Goal: Task Accomplishment & Management: Complete application form

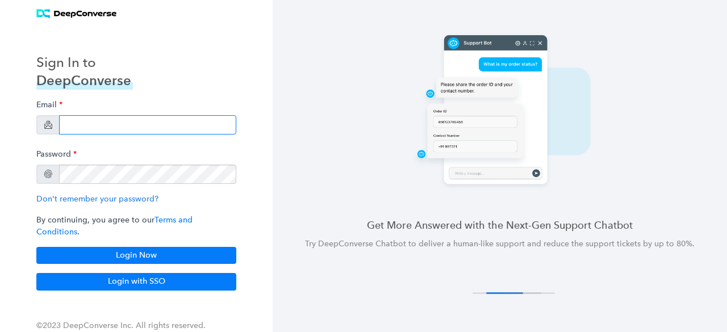
click at [116, 132] on input "email" at bounding box center [147, 124] width 177 height 19
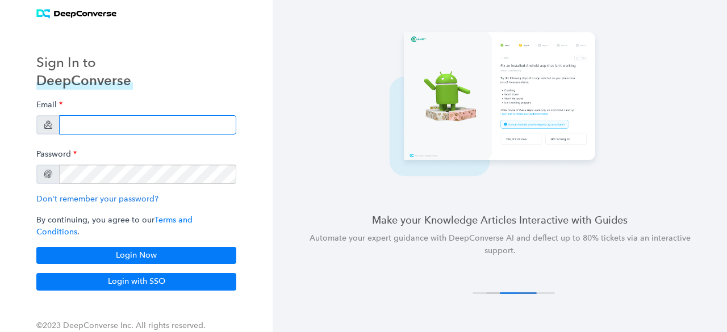
type input "[EMAIL_ADDRESS][PERSON_NAME][DOMAIN_NAME]"
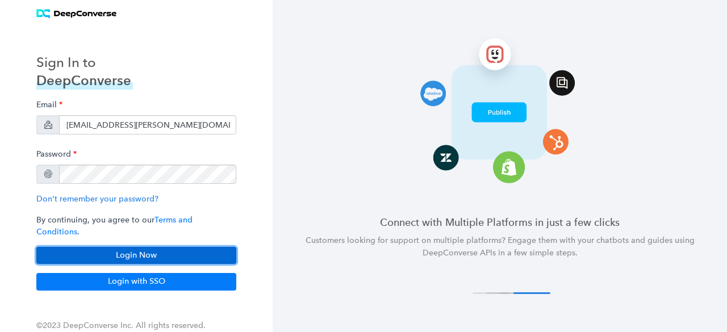
click at [135, 250] on button "Login Now" at bounding box center [136, 255] width 200 height 17
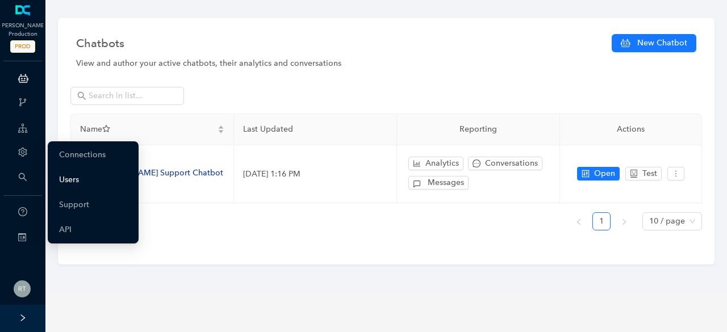
click at [68, 178] on link "Users" at bounding box center [69, 180] width 20 height 23
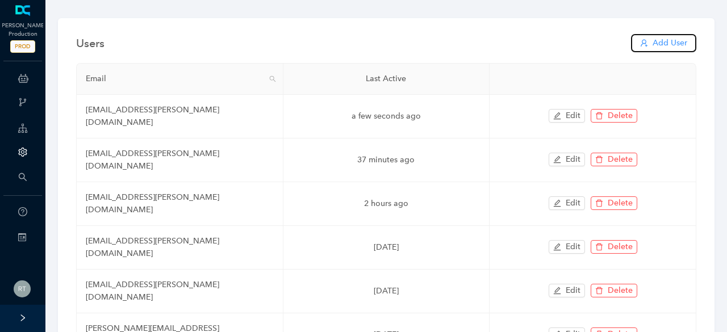
click at [661, 45] on span "Add User" at bounding box center [670, 43] width 35 height 13
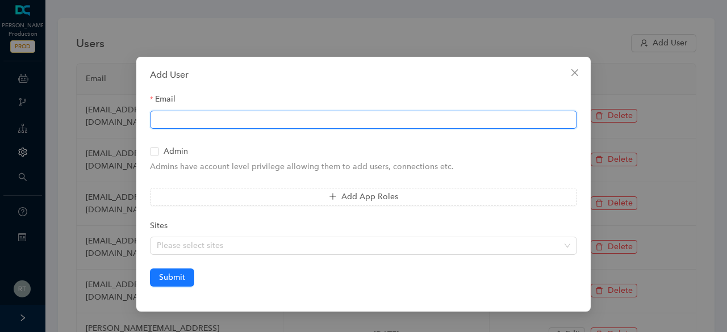
click at [313, 122] on input "Email" at bounding box center [363, 120] width 427 height 18
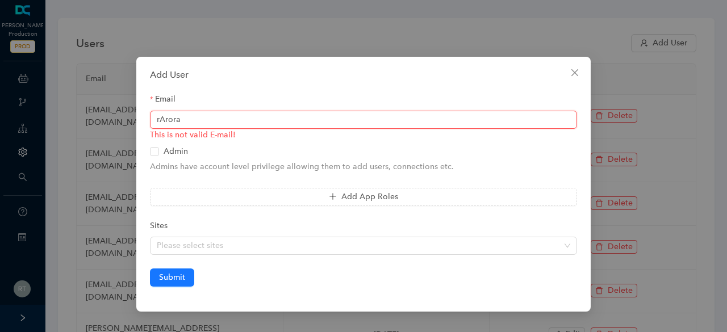
drag, startPoint x: 193, startPoint y: 117, endPoint x: 120, endPoint y: 123, distance: 73.0
click at [120, 123] on div "Add User Email rArora This is not valid E-mail! Admin Admins have account level…" at bounding box center [363, 166] width 727 height 332
paste input "[EMAIL_ADDRESS][PERSON_NAME][DOMAIN_NAME]"
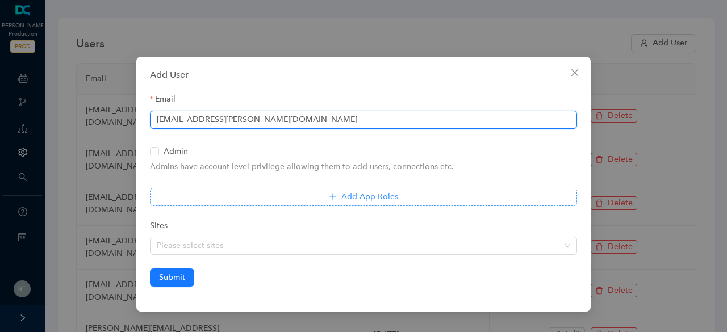
type input "[EMAIL_ADDRESS][PERSON_NAME][DOMAIN_NAME]"
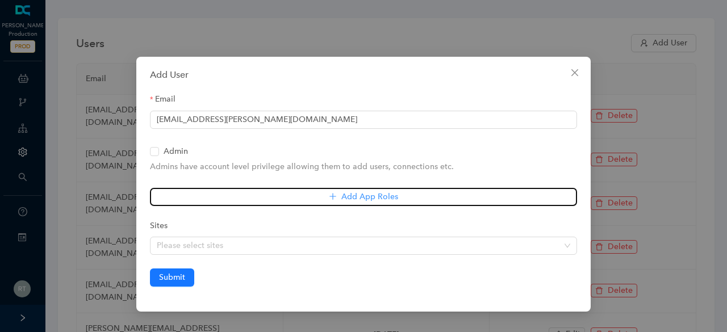
click at [365, 196] on span "Add App Roles" at bounding box center [370, 197] width 57 height 13
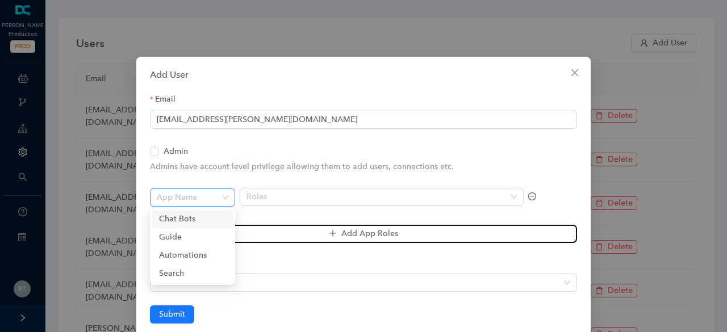
click at [205, 205] on span at bounding box center [189, 197] width 65 height 17
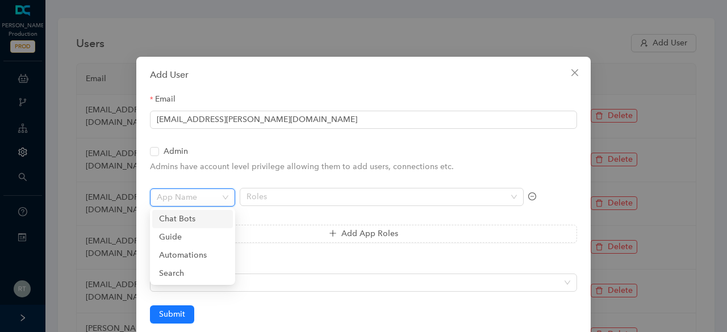
click at [208, 214] on div "Chat Bots" at bounding box center [192, 219] width 67 height 13
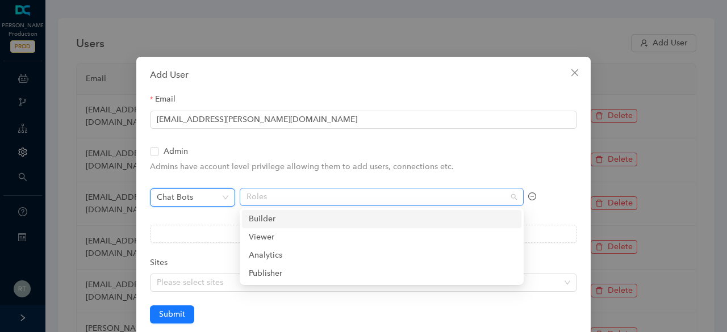
click at [294, 203] on div "Roles" at bounding box center [382, 197] width 284 height 18
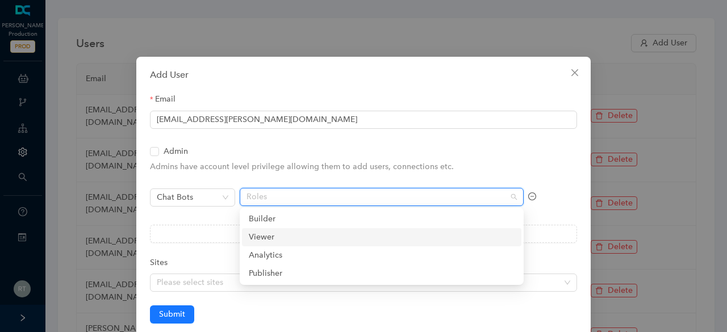
click at [283, 238] on div "Viewer" at bounding box center [382, 237] width 266 height 13
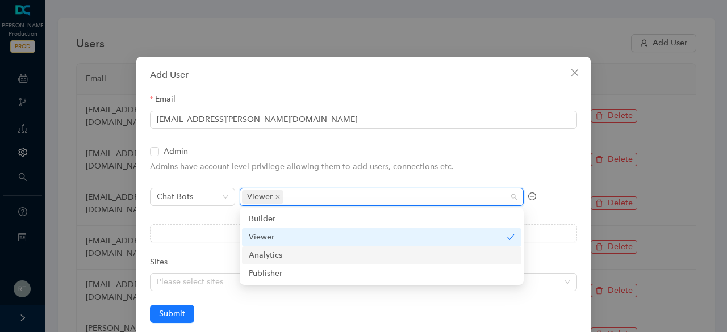
click at [280, 256] on div "Analytics" at bounding box center [382, 255] width 266 height 13
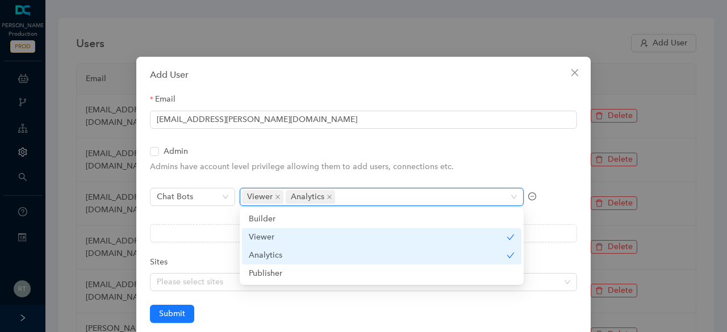
click at [198, 214] on div "Chat Bots" at bounding box center [192, 204] width 85 height 32
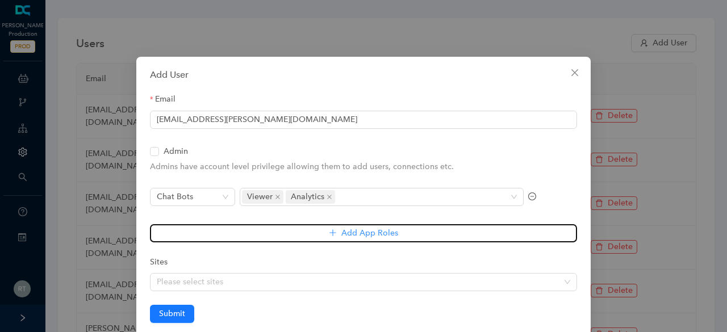
click at [367, 230] on span "Add App Roles" at bounding box center [370, 233] width 57 height 13
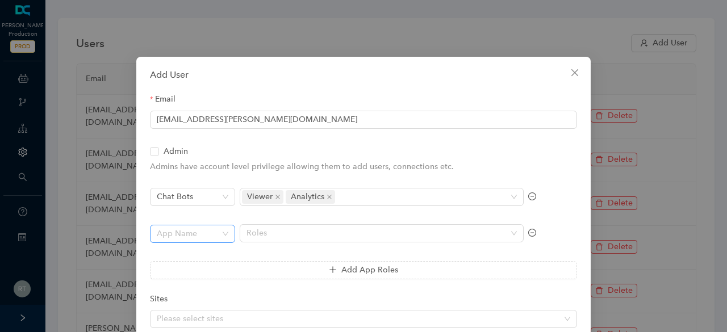
click at [211, 226] on input "search" at bounding box center [189, 234] width 65 height 17
click at [193, 306] on div "Search" at bounding box center [192, 310] width 67 height 13
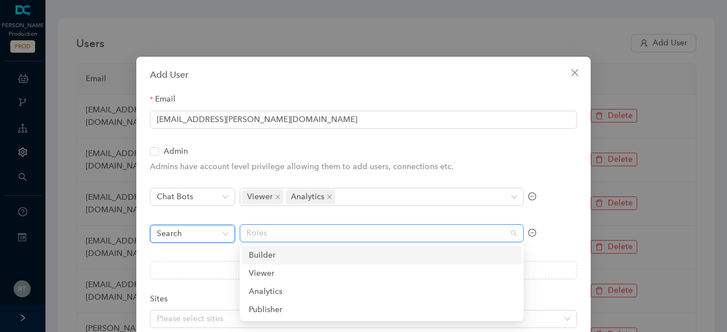
click at [302, 235] on div at bounding box center [376, 234] width 268 height 10
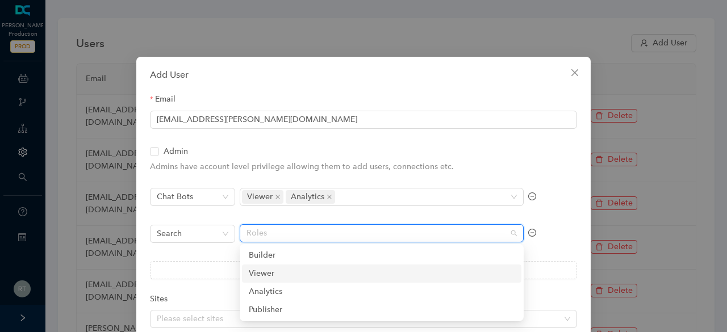
click at [277, 274] on div "Viewer" at bounding box center [382, 274] width 266 height 13
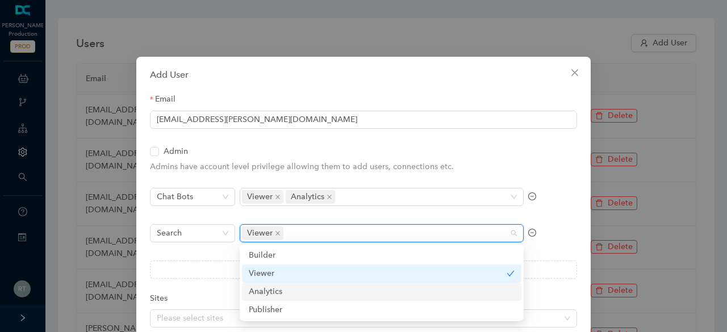
click at [276, 290] on div "Analytics" at bounding box center [382, 292] width 266 height 13
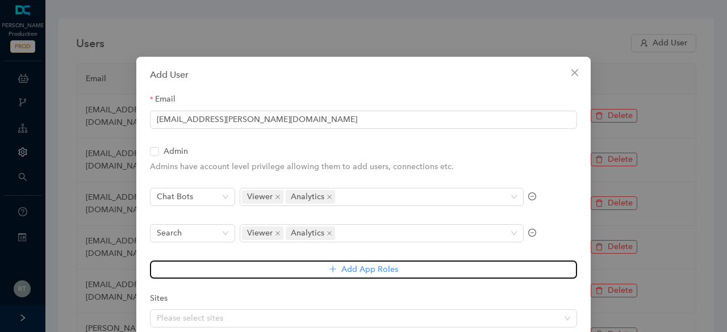
click at [203, 268] on button "Add App Roles" at bounding box center [363, 270] width 427 height 18
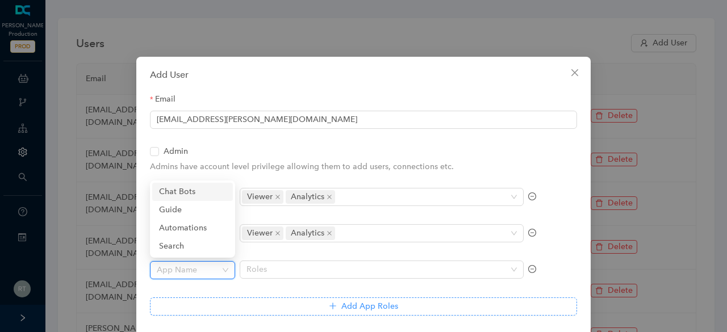
click at [203, 268] on input "search" at bounding box center [189, 270] width 65 height 17
click at [204, 226] on div "Automations" at bounding box center [192, 228] width 67 height 13
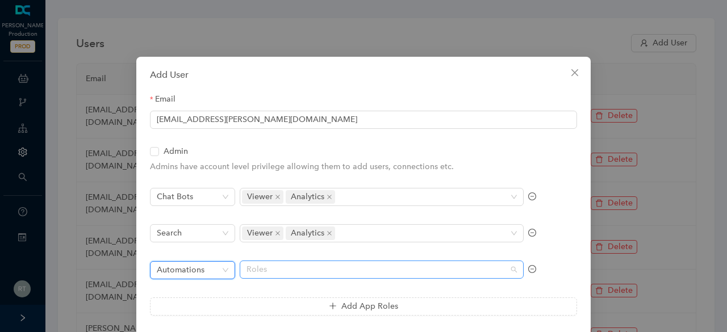
click at [288, 275] on div "Roles" at bounding box center [382, 270] width 284 height 18
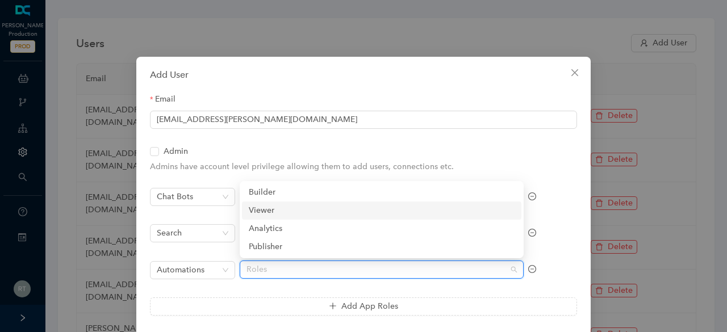
click at [277, 211] on div "Viewer" at bounding box center [382, 211] width 266 height 13
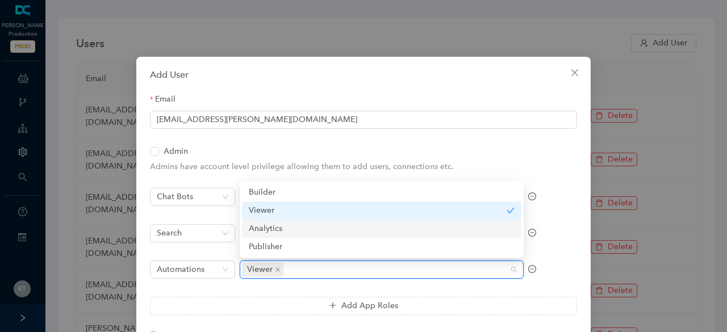
click at [289, 231] on div "Analytics" at bounding box center [382, 229] width 266 height 13
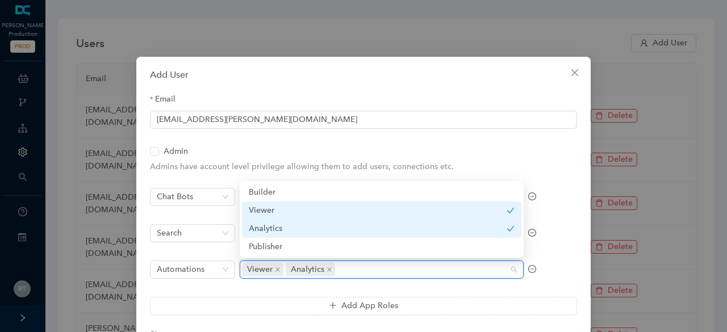
click at [561, 203] on div "Chat Bots Viewer Analytics" at bounding box center [363, 204] width 427 height 32
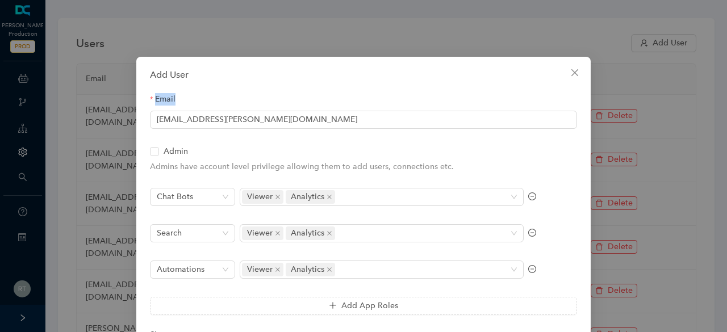
drag, startPoint x: 727, startPoint y: 59, endPoint x: 727, endPoint y: 109, distance: 50.0
click at [727, 109] on div "Add User Email [EMAIL_ADDRESS][PERSON_NAME][DOMAIN_NAME] Admin Admins have acco…" at bounding box center [363, 166] width 727 height 332
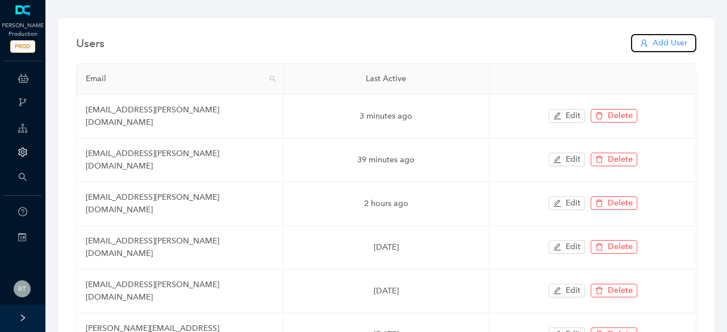
click at [673, 35] on button "Add User" at bounding box center [663, 43] width 65 height 18
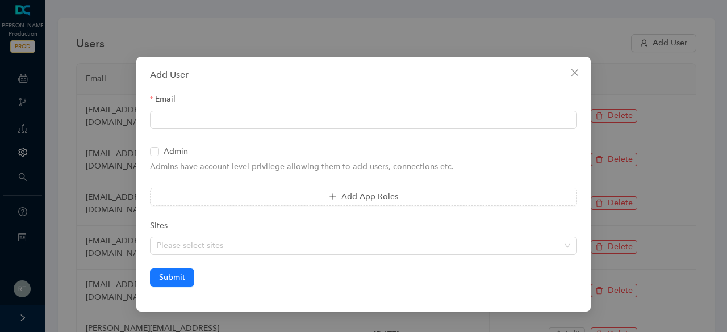
drag, startPoint x: 434, startPoint y: 66, endPoint x: 421, endPoint y: 51, distance: 19.8
click at [421, 51] on div "Add User Email Admin Admins have account level privilege allowing them to add u…" at bounding box center [363, 166] width 727 height 332
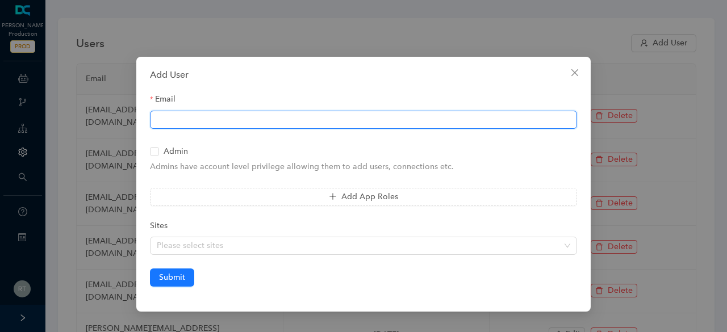
click at [309, 124] on input "Email" at bounding box center [363, 120] width 427 height 18
paste input "[EMAIL_ADDRESS][PERSON_NAME][DOMAIN_NAME]"
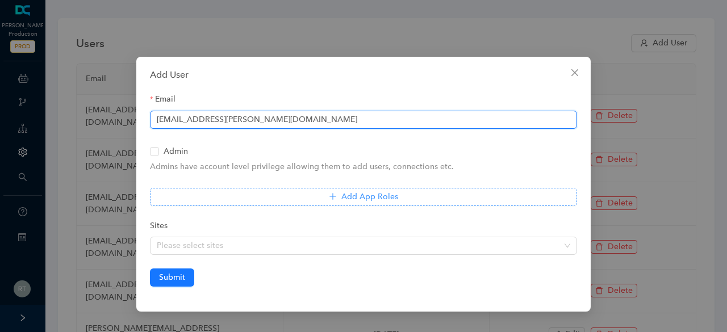
type input "[EMAIL_ADDRESS][PERSON_NAME][DOMAIN_NAME]"
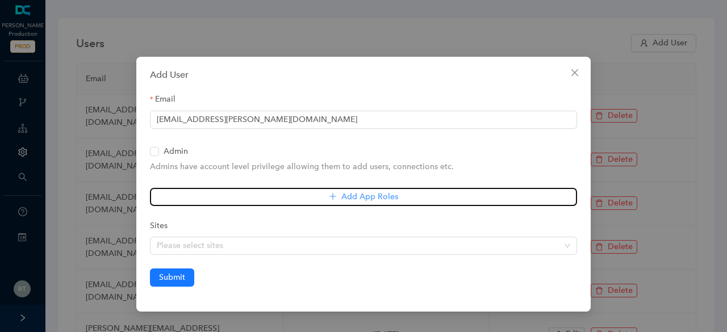
click at [257, 191] on button "Add App Roles" at bounding box center [363, 197] width 427 height 18
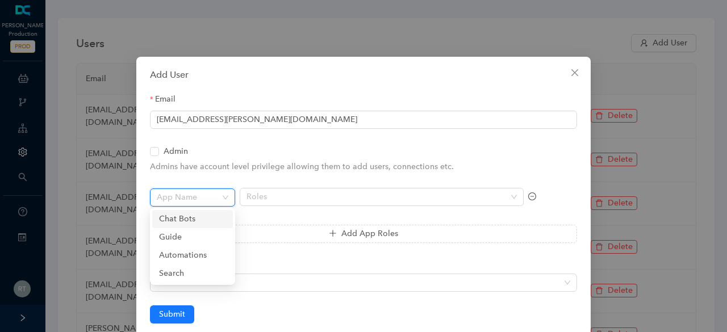
click at [209, 202] on input "search" at bounding box center [189, 197] width 65 height 17
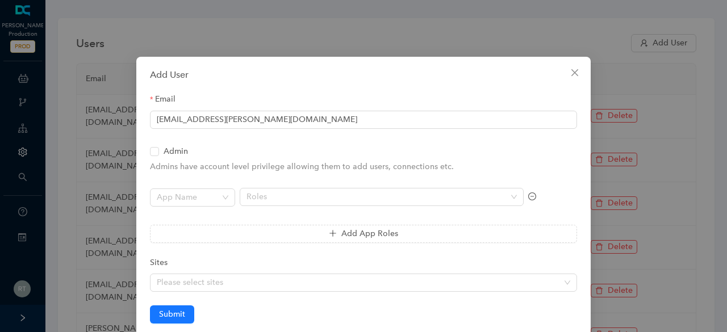
click at [263, 219] on div "Roles" at bounding box center [382, 204] width 284 height 32
click at [170, 309] on span "Submit" at bounding box center [172, 315] width 26 height 13
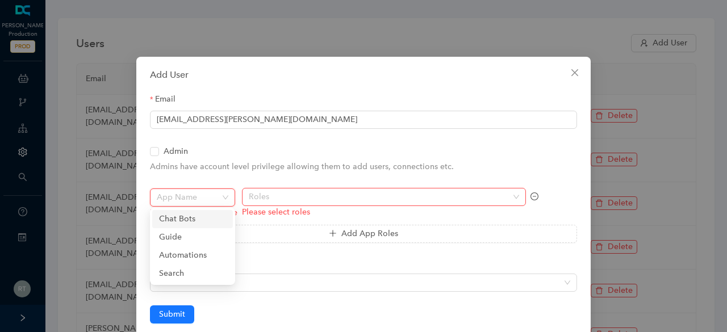
click at [212, 197] on input "search" at bounding box center [189, 197] width 65 height 17
click at [203, 220] on div "Chat Bots" at bounding box center [192, 219] width 67 height 13
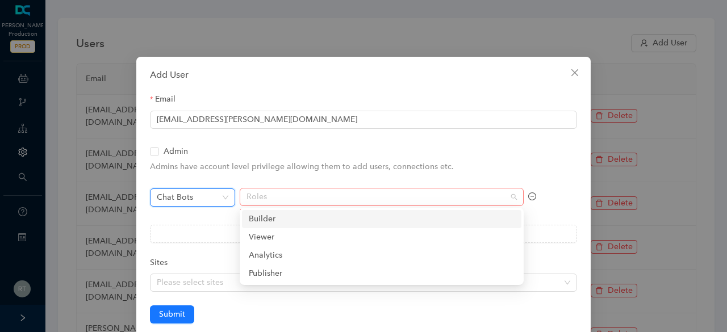
click at [286, 193] on div at bounding box center [376, 198] width 268 height 10
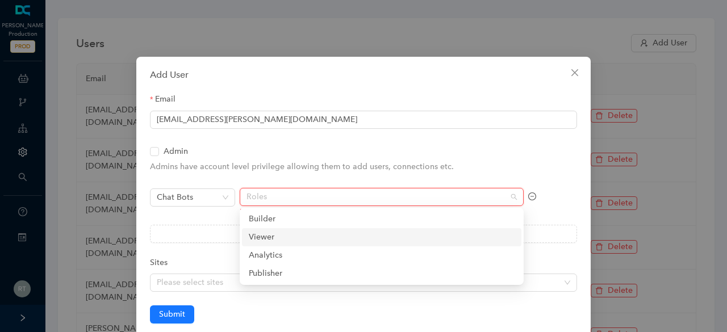
click at [276, 240] on div "Viewer" at bounding box center [382, 237] width 266 height 13
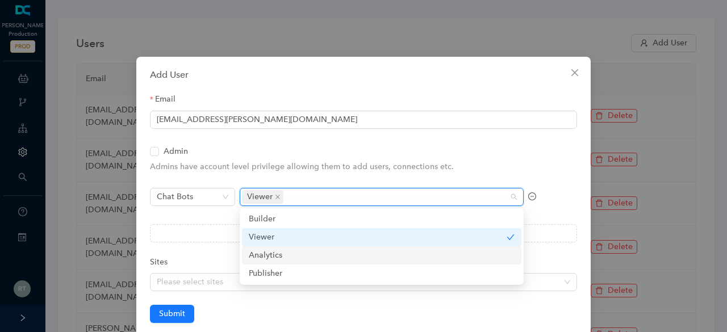
click at [276, 256] on div "Analytics" at bounding box center [382, 255] width 266 height 13
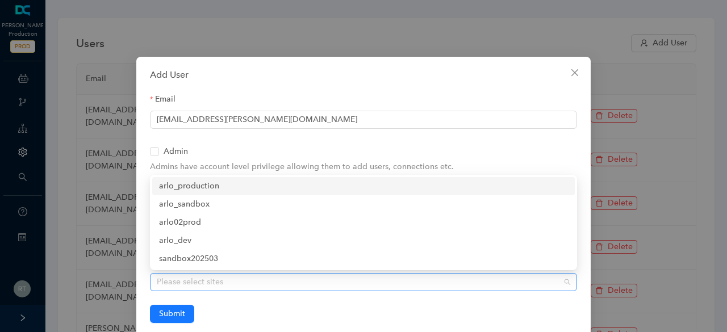
click at [188, 285] on div at bounding box center [357, 283] width 411 height 10
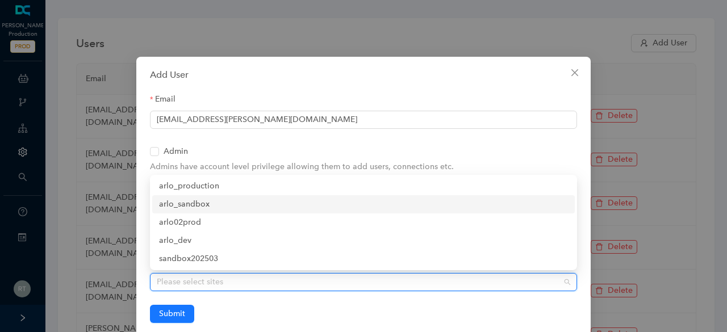
click at [213, 203] on div "arlo_sandbox" at bounding box center [363, 204] width 409 height 13
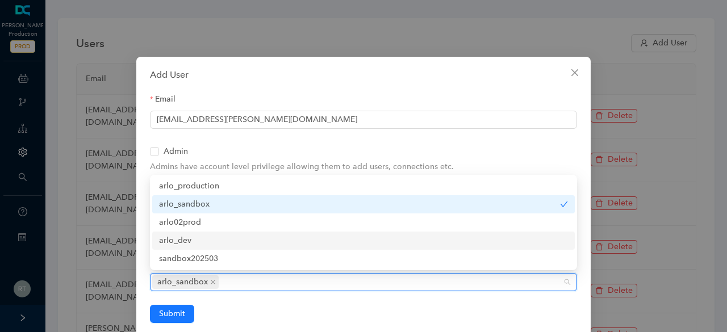
click at [200, 244] on div "arlo_dev" at bounding box center [363, 241] width 409 height 13
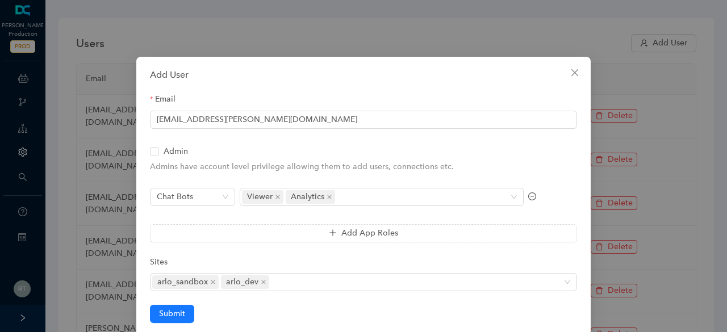
click at [218, 306] on div "Submit" at bounding box center [363, 314] width 427 height 18
click at [168, 315] on span "Submit" at bounding box center [172, 314] width 26 height 13
